Goal: Transaction & Acquisition: Purchase product/service

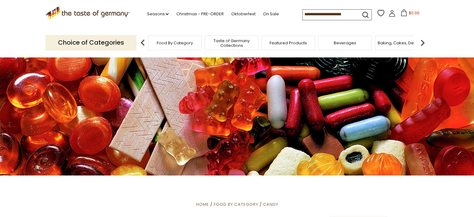
click at [390, 17] on link at bounding box center [392, 14] width 7 height 9
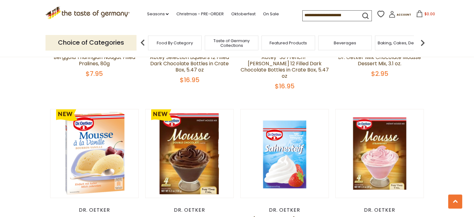
scroll to position [468, 0]
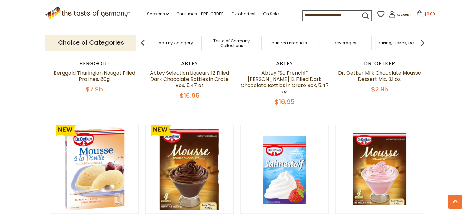
click at [101, 44] on p "Choice of Categories" at bounding box center [91, 42] width 91 height 15
click at [244, 43] on span "Taste of Germany Collections" at bounding box center [232, 42] width 50 height 9
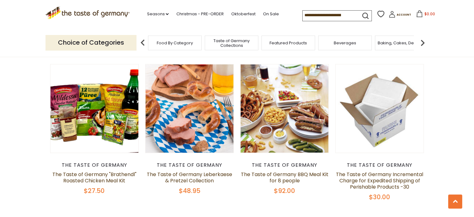
scroll to position [281, 0]
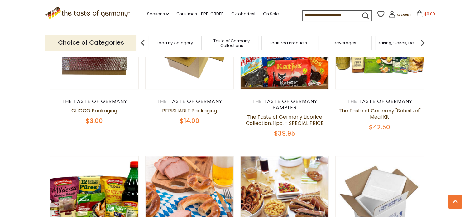
click at [305, 12] on input at bounding box center [329, 15] width 53 height 9
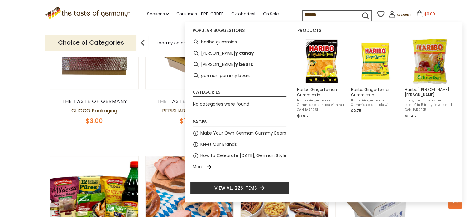
type input "*******"
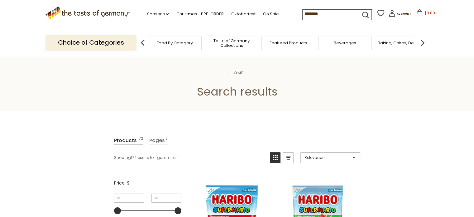
click at [342, 16] on input "*******" at bounding box center [329, 14] width 53 height 9
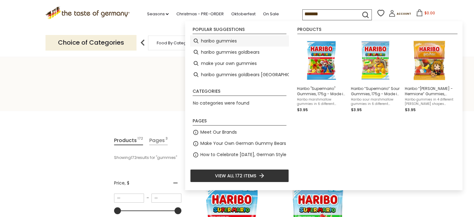
click at [252, 42] on li "haribo gummies" at bounding box center [239, 40] width 99 height 11
type input "**********"
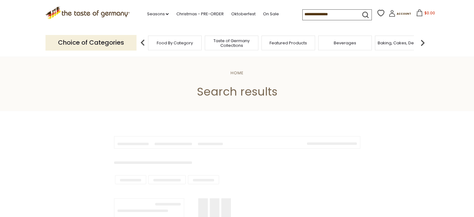
type input "**********"
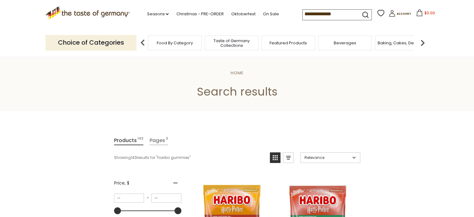
click at [276, 157] on icon "View grid mode" at bounding box center [275, 157] width 10 height 10
click at [286, 157] on icon "View list mode" at bounding box center [288, 157] width 10 height 10
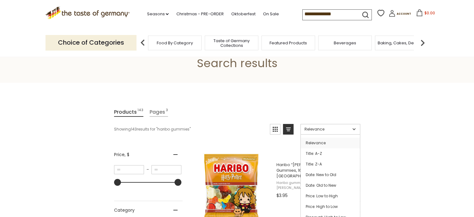
scroll to position [62, 0]
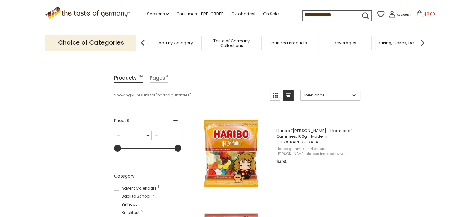
click at [273, 96] on icon "View grid mode" at bounding box center [275, 95] width 5 height 5
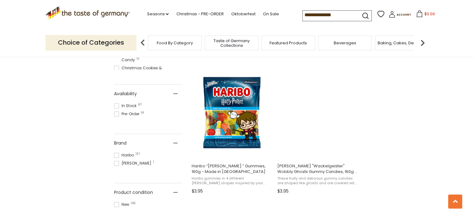
scroll to position [249, 0]
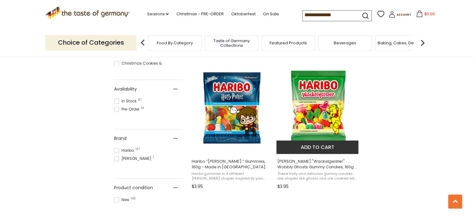
click at [333, 149] on button "Add to cart" at bounding box center [318, 146] width 82 height 13
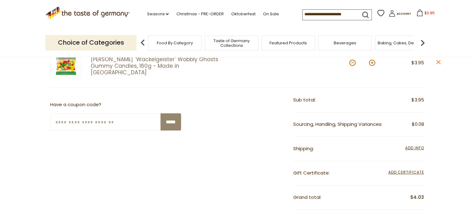
scroll to position [125, 0]
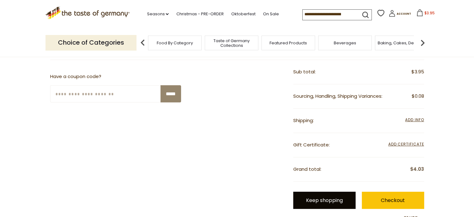
click at [333, 202] on link "Keep shopping" at bounding box center [324, 199] width 62 height 17
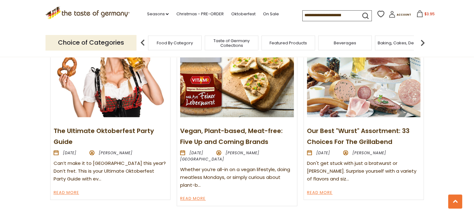
scroll to position [748, 0]
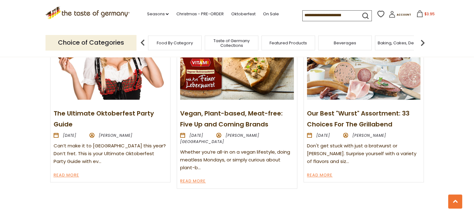
click at [424, 40] on img at bounding box center [423, 42] width 12 height 12
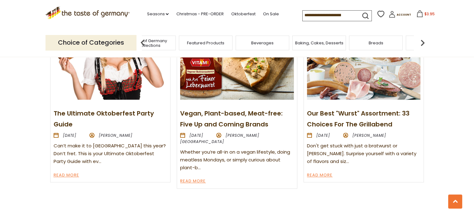
click at [424, 40] on img at bounding box center [423, 42] width 12 height 12
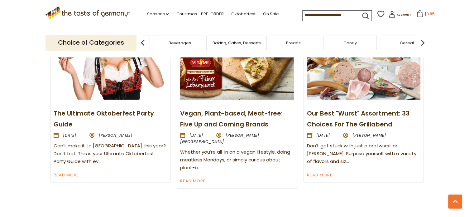
click at [353, 42] on span "Candy" at bounding box center [350, 43] width 13 height 5
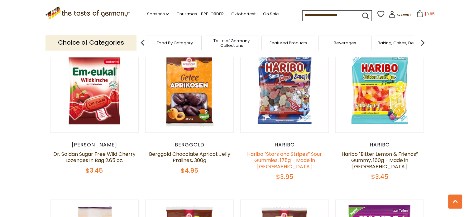
scroll to position [530, 0]
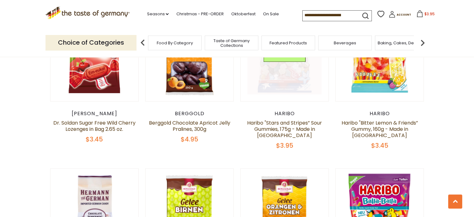
click at [282, 91] on link at bounding box center [285, 57] width 74 height 74
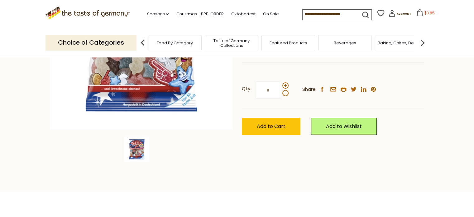
scroll to position [156, 0]
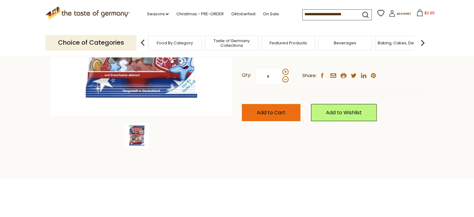
click at [283, 114] on span "Add to Cart" at bounding box center [271, 112] width 29 height 7
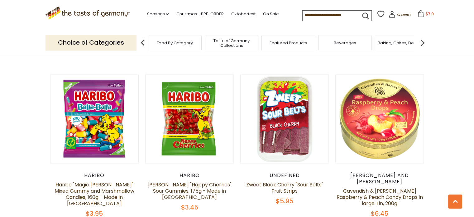
scroll to position [811, 0]
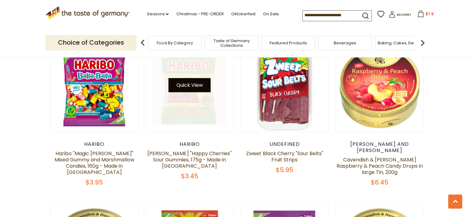
click at [191, 91] on button "Quick View" at bounding box center [189, 85] width 42 height 14
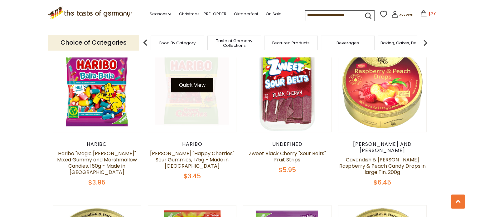
scroll to position [812, 0]
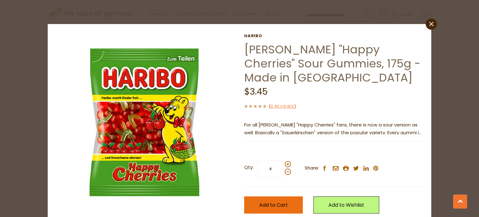
click at [271, 204] on span "Add to Cart" at bounding box center [273, 204] width 29 height 7
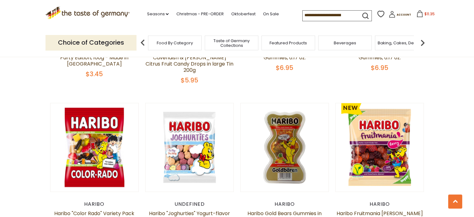
scroll to position [1247, 0]
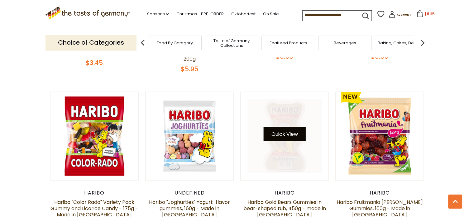
click at [297, 127] on button "Quick View" at bounding box center [285, 134] width 42 height 14
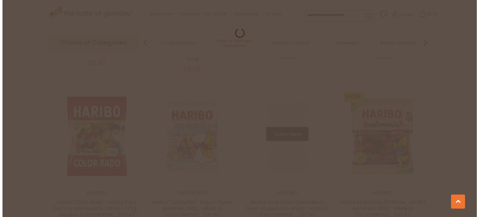
scroll to position [1248, 0]
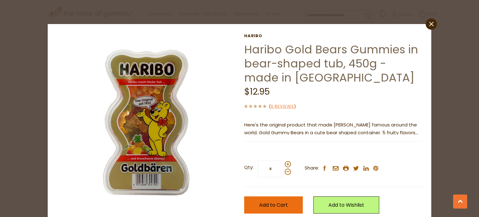
click at [275, 205] on span "Add to Cart" at bounding box center [273, 204] width 29 height 7
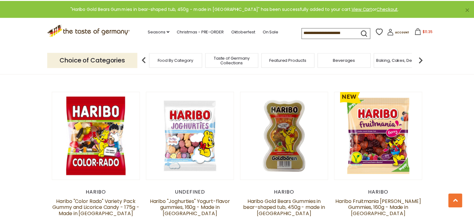
scroll to position [1247, 0]
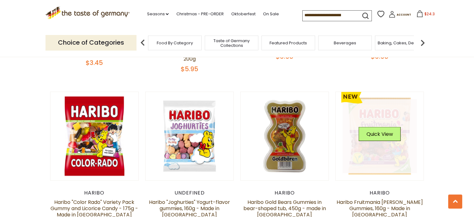
click at [388, 132] on link at bounding box center [380, 136] width 74 height 74
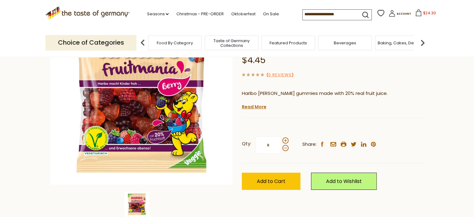
scroll to position [94, 0]
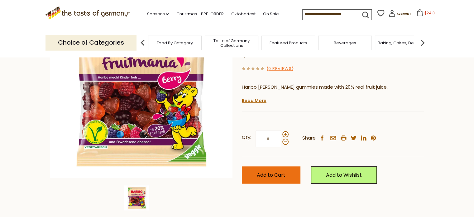
click at [284, 178] on button "Add to Cart" at bounding box center [271, 174] width 59 height 17
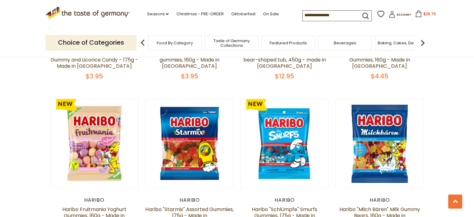
scroll to position [1427, 0]
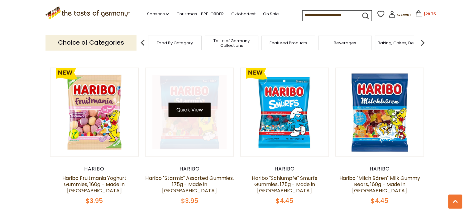
click at [196, 103] on button "Quick View" at bounding box center [189, 110] width 42 height 14
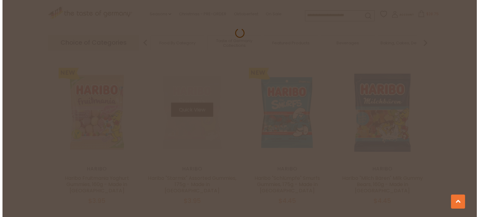
scroll to position [1428, 0]
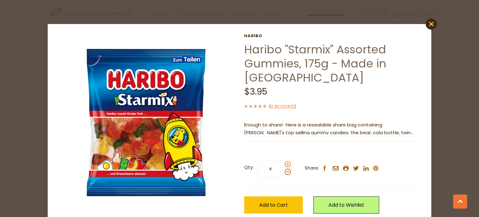
click at [287, 163] on span at bounding box center [288, 164] width 6 height 6
click at [283, 163] on input "*" at bounding box center [271, 168] width 26 height 17
click at [287, 163] on span at bounding box center [288, 164] width 6 height 6
click at [283, 163] on input "*" at bounding box center [271, 168] width 26 height 17
type input "*"
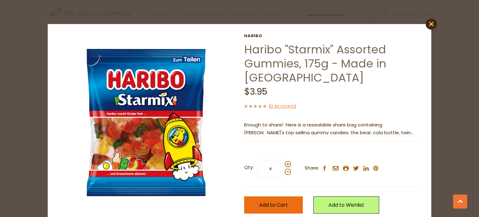
click at [278, 208] on button "Add to Cart" at bounding box center [273, 204] width 59 height 17
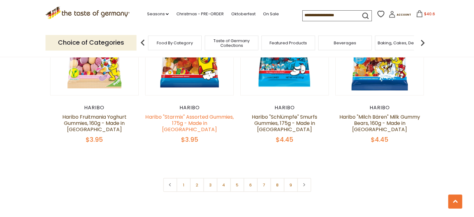
scroll to position [1489, 0]
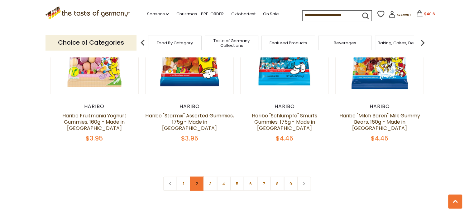
click at [199, 176] on link "2" at bounding box center [197, 183] width 14 height 14
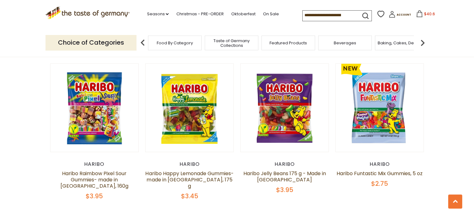
scroll to position [496, 0]
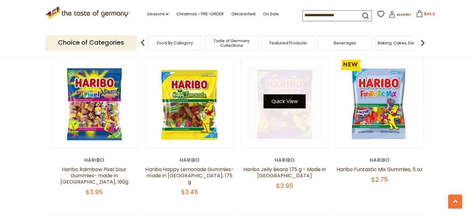
click at [289, 98] on button "Quick View" at bounding box center [285, 101] width 42 height 14
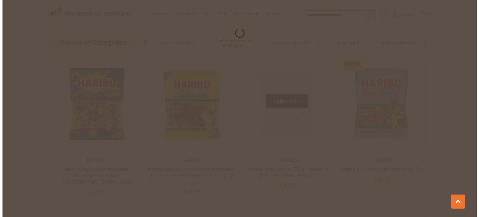
scroll to position [497, 0]
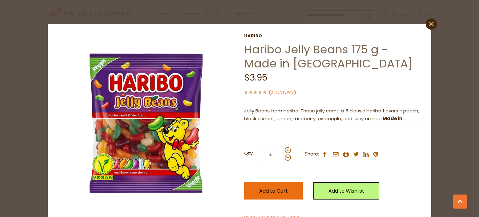
click at [277, 194] on button "Add to Cart" at bounding box center [273, 190] width 59 height 17
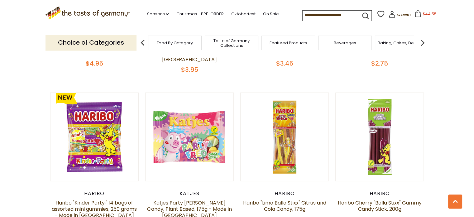
scroll to position [1089, 0]
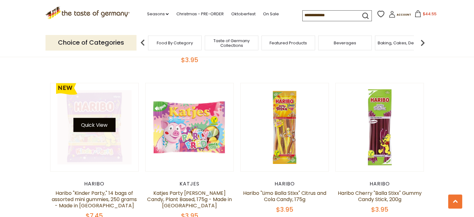
click at [106, 118] on button "Quick View" at bounding box center [94, 125] width 42 height 14
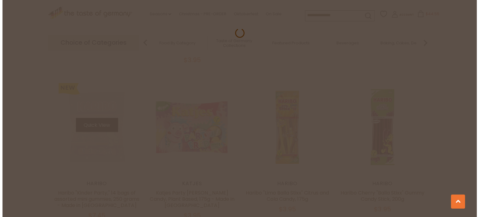
scroll to position [1090, 0]
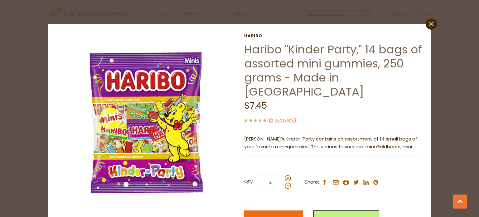
click at [279, 210] on button "Add to Cart" at bounding box center [273, 218] width 59 height 17
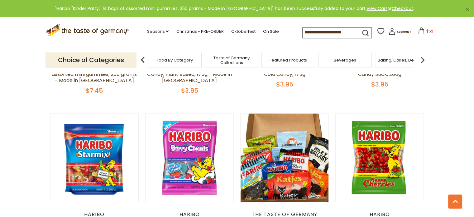
scroll to position [1244, 0]
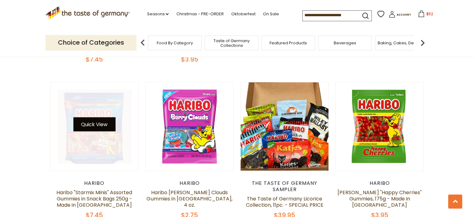
click at [105, 117] on button "Quick View" at bounding box center [94, 124] width 42 height 14
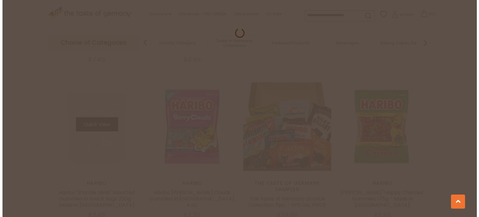
scroll to position [1245, 0]
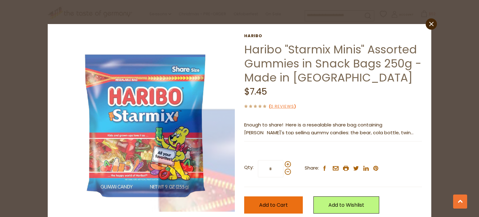
click at [278, 205] on span "Add to Cart" at bounding box center [273, 204] width 29 height 7
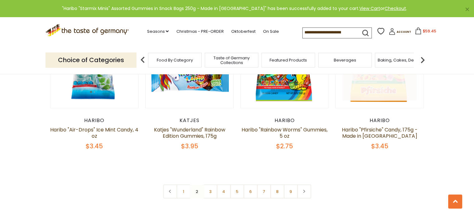
scroll to position [1494, 0]
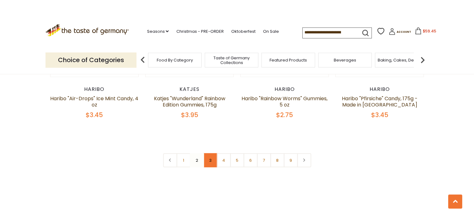
click at [206, 153] on link "3" at bounding box center [210, 160] width 14 height 14
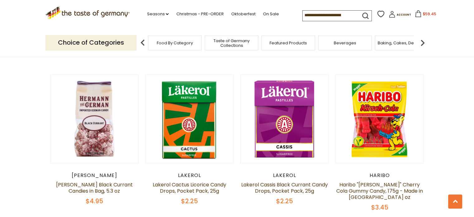
scroll to position [496, 0]
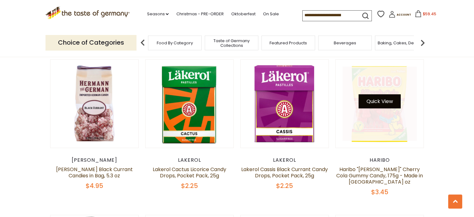
click at [379, 94] on button "Quick View" at bounding box center [380, 101] width 42 height 14
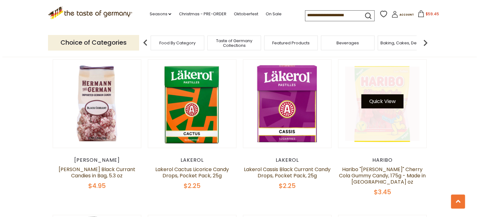
scroll to position [497, 0]
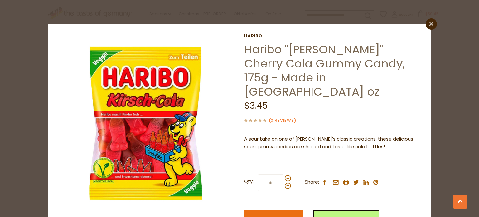
click at [276, 210] on button "Add to Cart" at bounding box center [273, 218] width 59 height 17
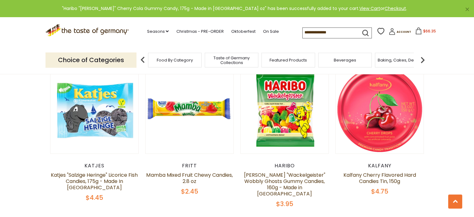
scroll to position [777, 0]
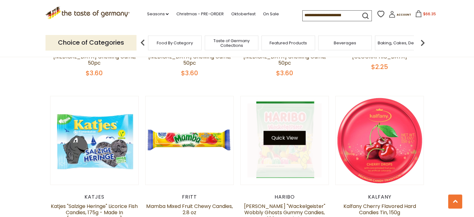
click at [294, 131] on button "Quick View" at bounding box center [285, 138] width 42 height 14
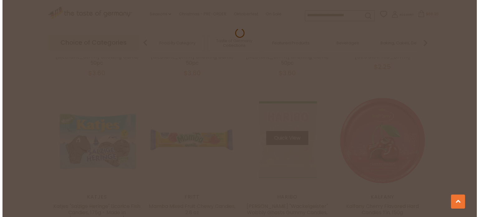
scroll to position [778, 0]
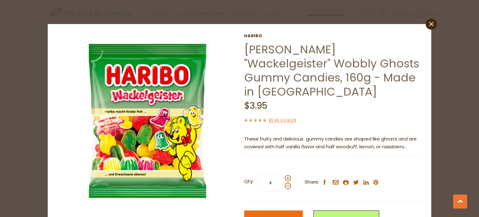
click at [283, 215] on span "Add to Cart" at bounding box center [273, 218] width 29 height 7
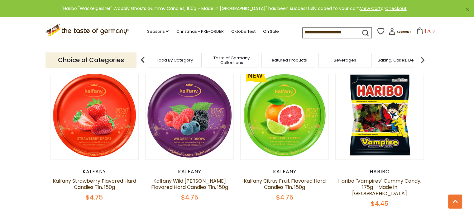
scroll to position [933, 0]
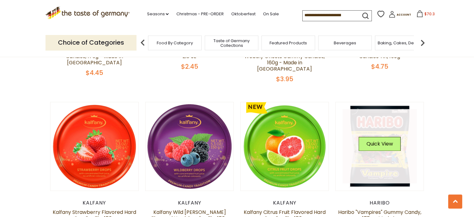
click at [381, 137] on div "Quick View" at bounding box center [380, 146] width 42 height 19
click at [381, 137] on button "Quick View" at bounding box center [380, 144] width 42 height 14
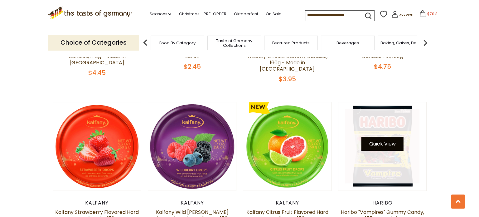
scroll to position [934, 0]
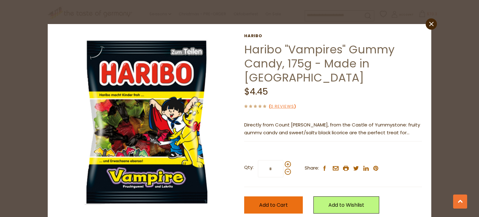
click at [266, 202] on span "Add to Cart" at bounding box center [273, 204] width 29 height 7
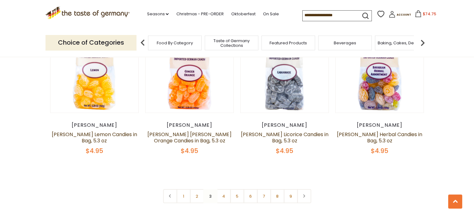
scroll to position [1494, 0]
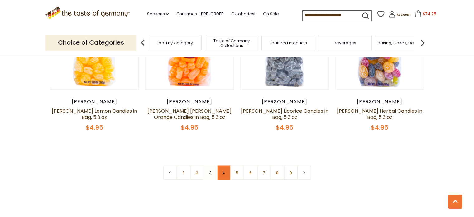
click at [223, 166] on link "4" at bounding box center [224, 173] width 14 height 14
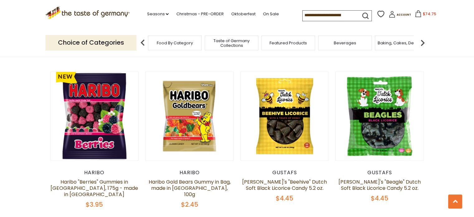
scroll to position [652, 0]
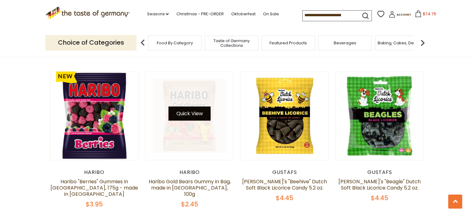
click at [194, 106] on button "Quick View" at bounding box center [189, 113] width 42 height 14
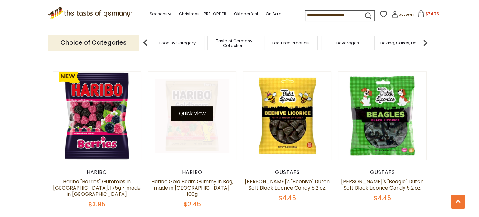
scroll to position [653, 0]
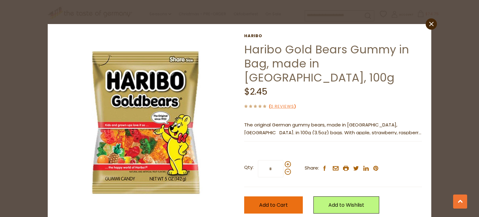
click at [277, 201] on span "Add to Cart" at bounding box center [273, 204] width 29 height 7
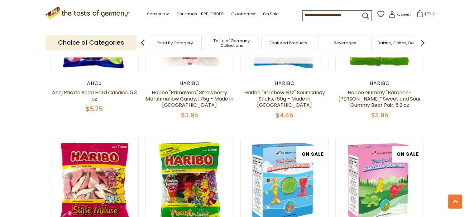
scroll to position [1400, 0]
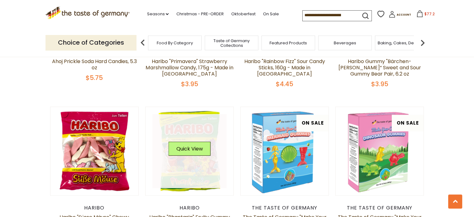
click at [216, 125] on link at bounding box center [189, 151] width 74 height 74
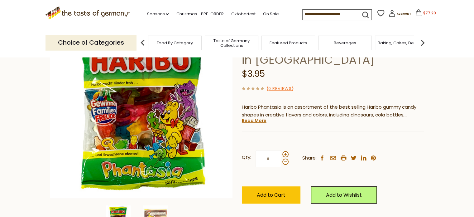
scroll to position [94, 0]
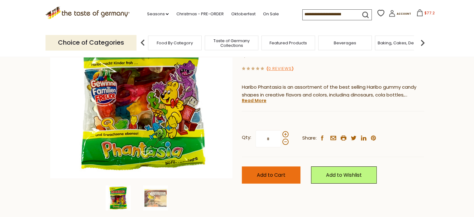
click at [281, 173] on span "Add to Cart" at bounding box center [271, 174] width 29 height 7
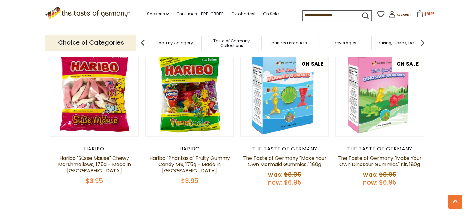
scroll to position [1525, 0]
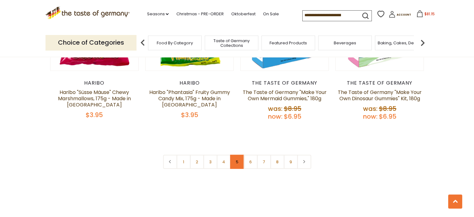
click at [237, 155] on link "5" at bounding box center [237, 162] width 14 height 14
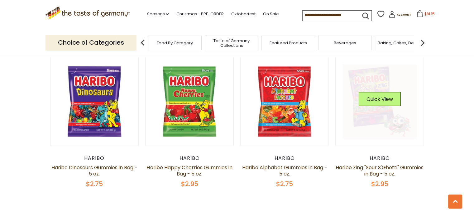
scroll to position [1494, 0]
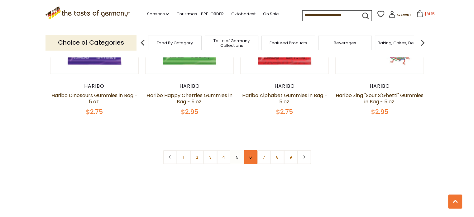
click at [254, 150] on link "6" at bounding box center [251, 157] width 14 height 14
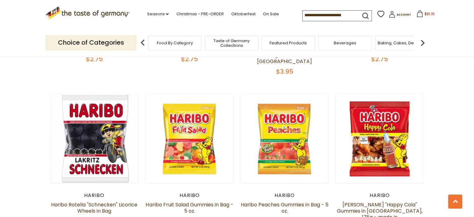
scroll to position [309, 0]
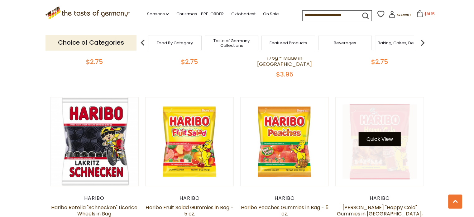
click at [399, 134] on button "Quick View" at bounding box center [380, 139] width 42 height 14
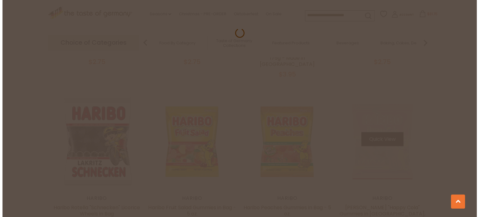
scroll to position [310, 0]
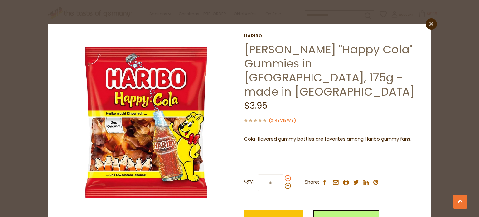
click at [285, 175] on span at bounding box center [288, 178] width 6 height 6
click at [283, 174] on input "*" at bounding box center [271, 182] width 26 height 17
click at [285, 175] on span at bounding box center [288, 178] width 6 height 6
click at [283, 174] on input "*" at bounding box center [271, 182] width 26 height 17
type input "*"
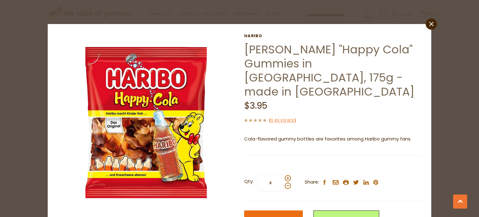
click at [278, 210] on button "Add to Cart" at bounding box center [273, 218] width 59 height 17
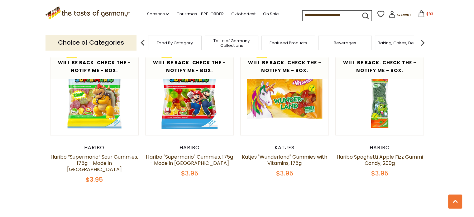
scroll to position [1494, 0]
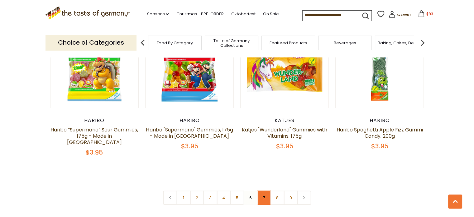
click at [263, 191] on link "7" at bounding box center [264, 198] width 14 height 14
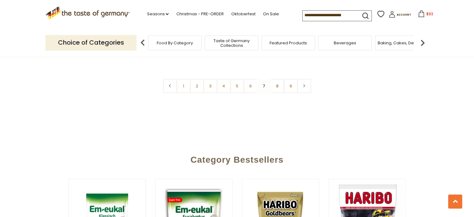
scroll to position [1556, 0]
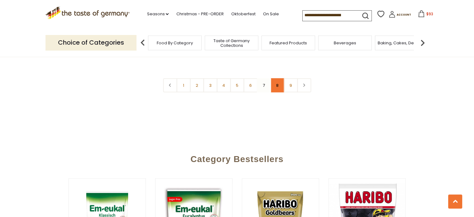
click at [282, 78] on link "8" at bounding box center [277, 85] width 14 height 14
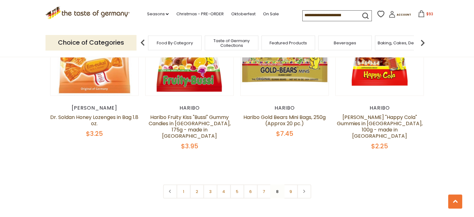
scroll to position [1494, 0]
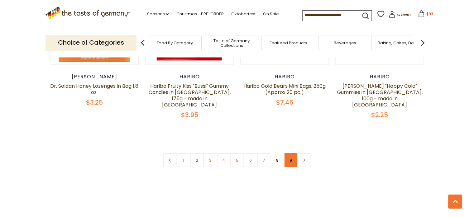
click at [293, 153] on link "9" at bounding box center [291, 160] width 14 height 14
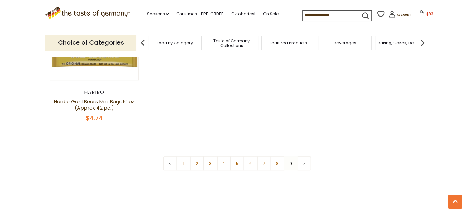
scroll to position [558, 0]
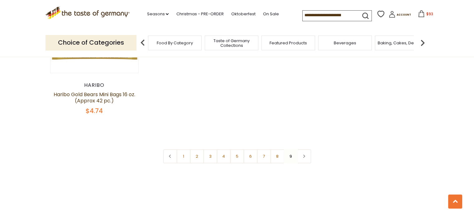
click at [291, 158] on nav "1 2 3 4 5 6 7 8 9" at bounding box center [237, 156] width 148 height 14
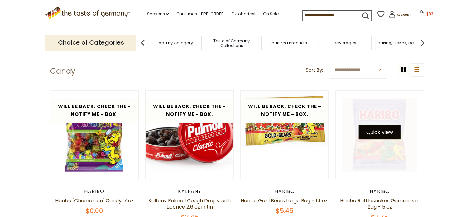
scroll to position [153, 0]
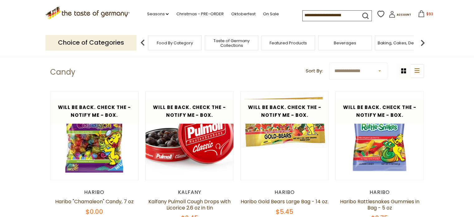
click at [426, 16] on span "$93" at bounding box center [429, 13] width 7 height 5
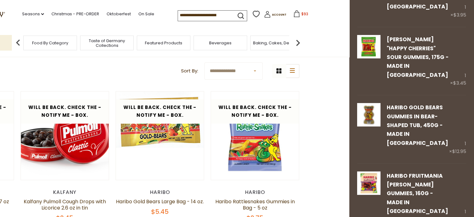
scroll to position [156, 0]
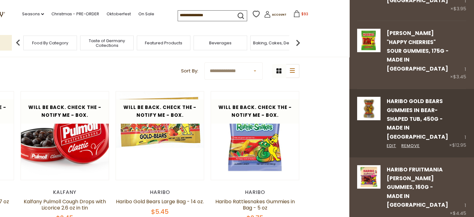
click at [458, 101] on div "1 × $12.95" at bounding box center [457, 123] width 17 height 52
click at [391, 142] on link "Edit" at bounding box center [391, 145] width 9 height 7
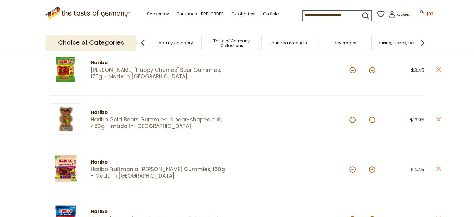
scroll to position [187, 0]
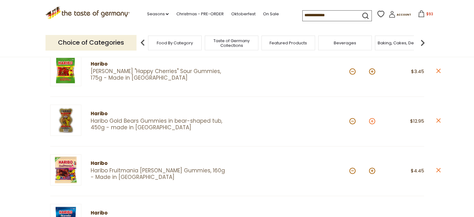
click at [374, 121] on button at bounding box center [372, 121] width 6 height 6
type input "*"
